Goal: Contribute content: Add original content to the website for others to see

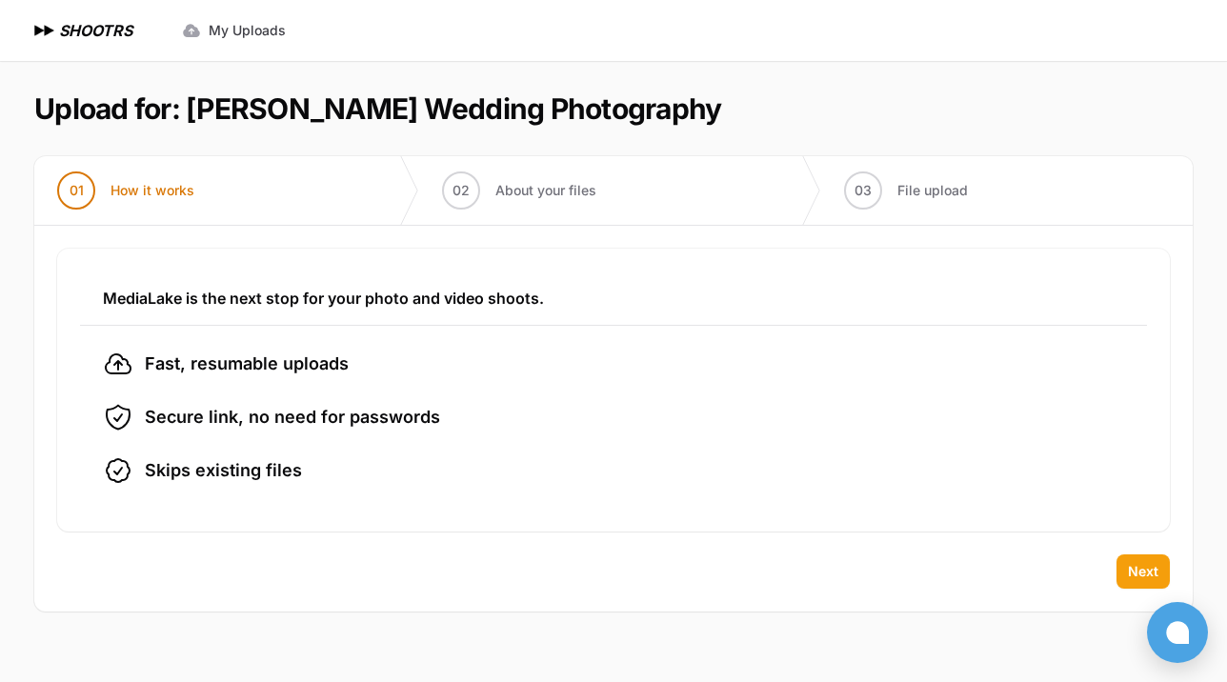
click at [1146, 572] on span "Next" at bounding box center [1143, 571] width 30 height 19
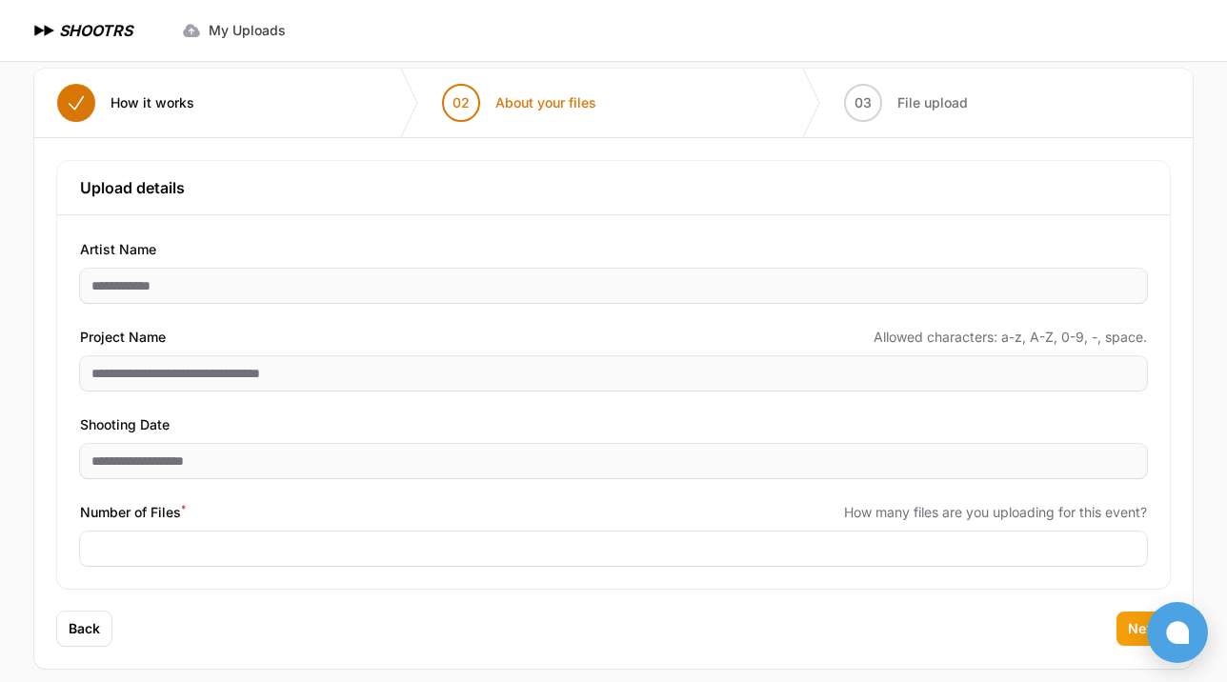
scroll to position [105, 0]
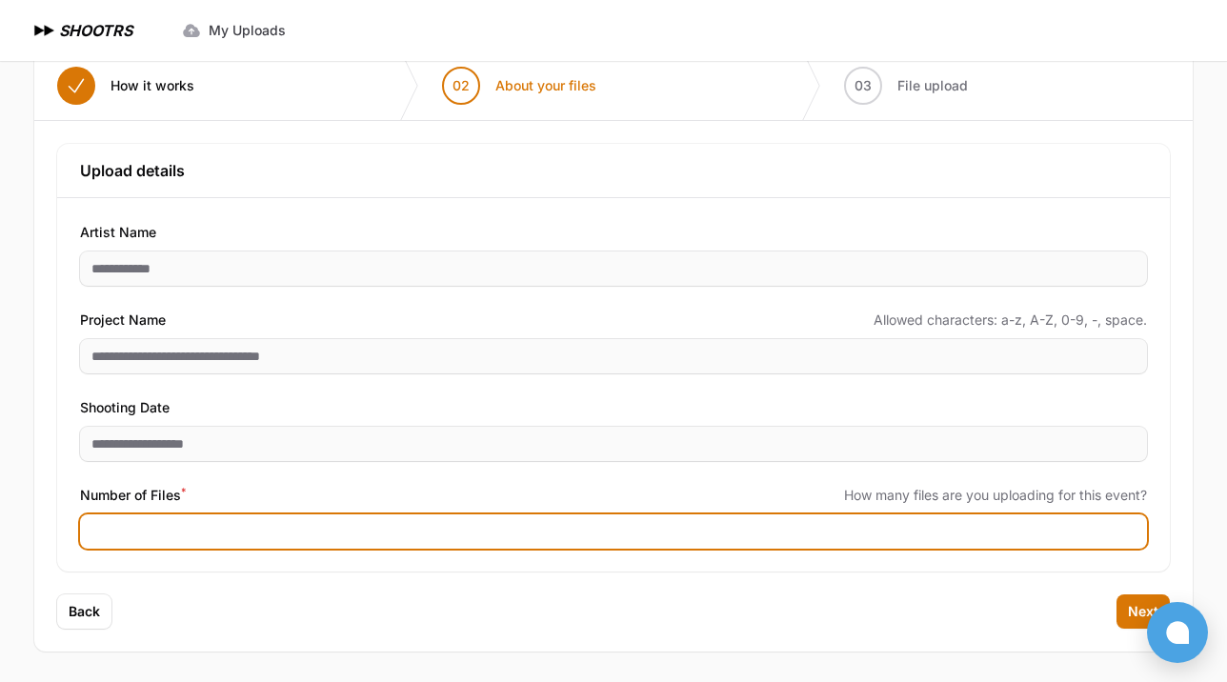
click at [361, 537] on input "Number of Files *" at bounding box center [613, 531] width 1067 height 34
type input "****"
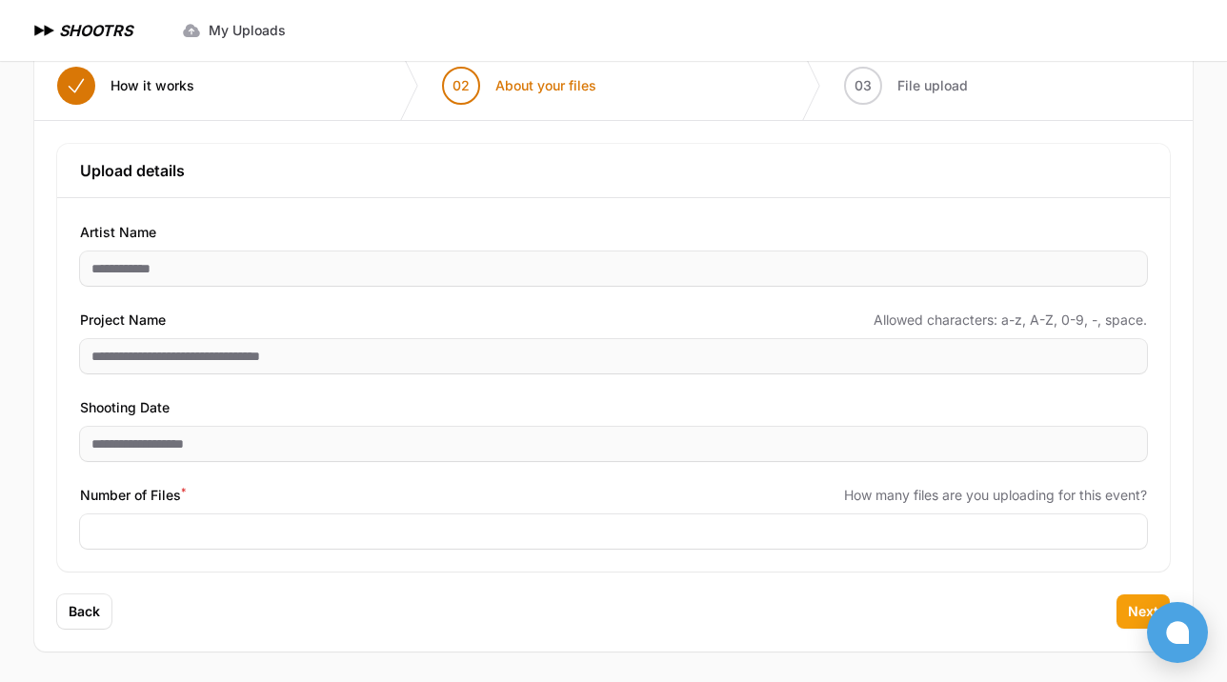
click at [1131, 613] on span "Next" at bounding box center [1143, 611] width 30 height 19
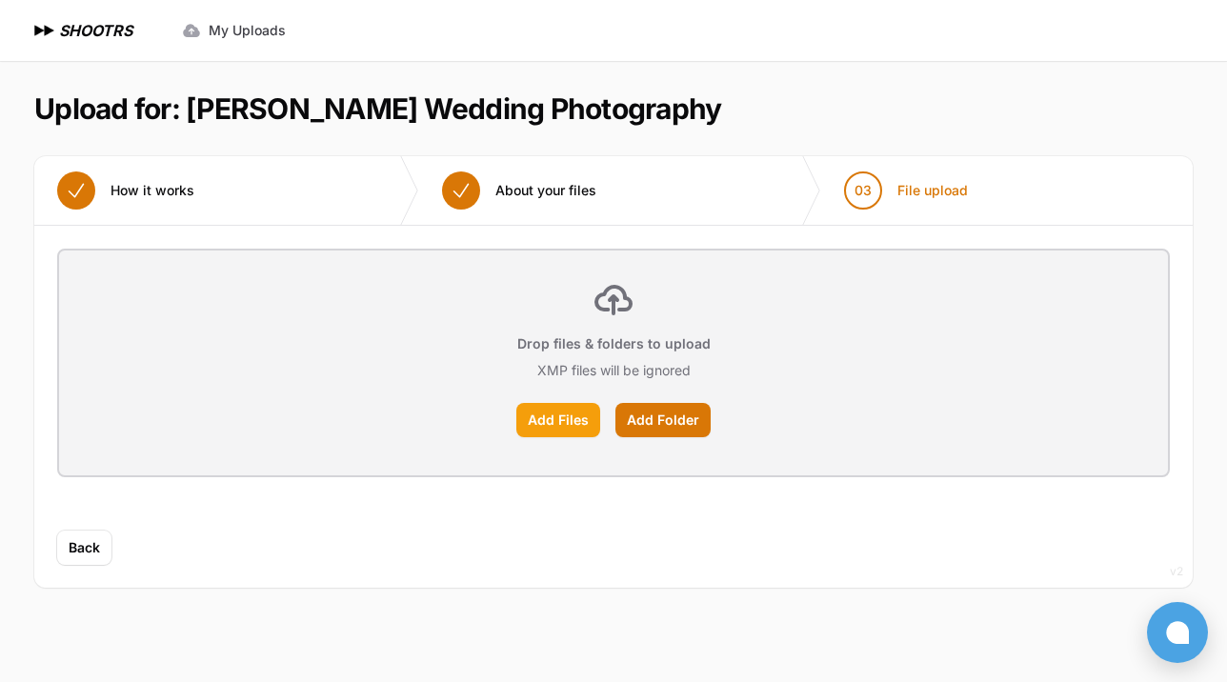
click at [583, 421] on label "Add Files" at bounding box center [558, 420] width 84 height 34
click at [0, 0] on input "Add Files" at bounding box center [0, 0] width 0 height 0
